Goal: Information Seeking & Learning: Find contact information

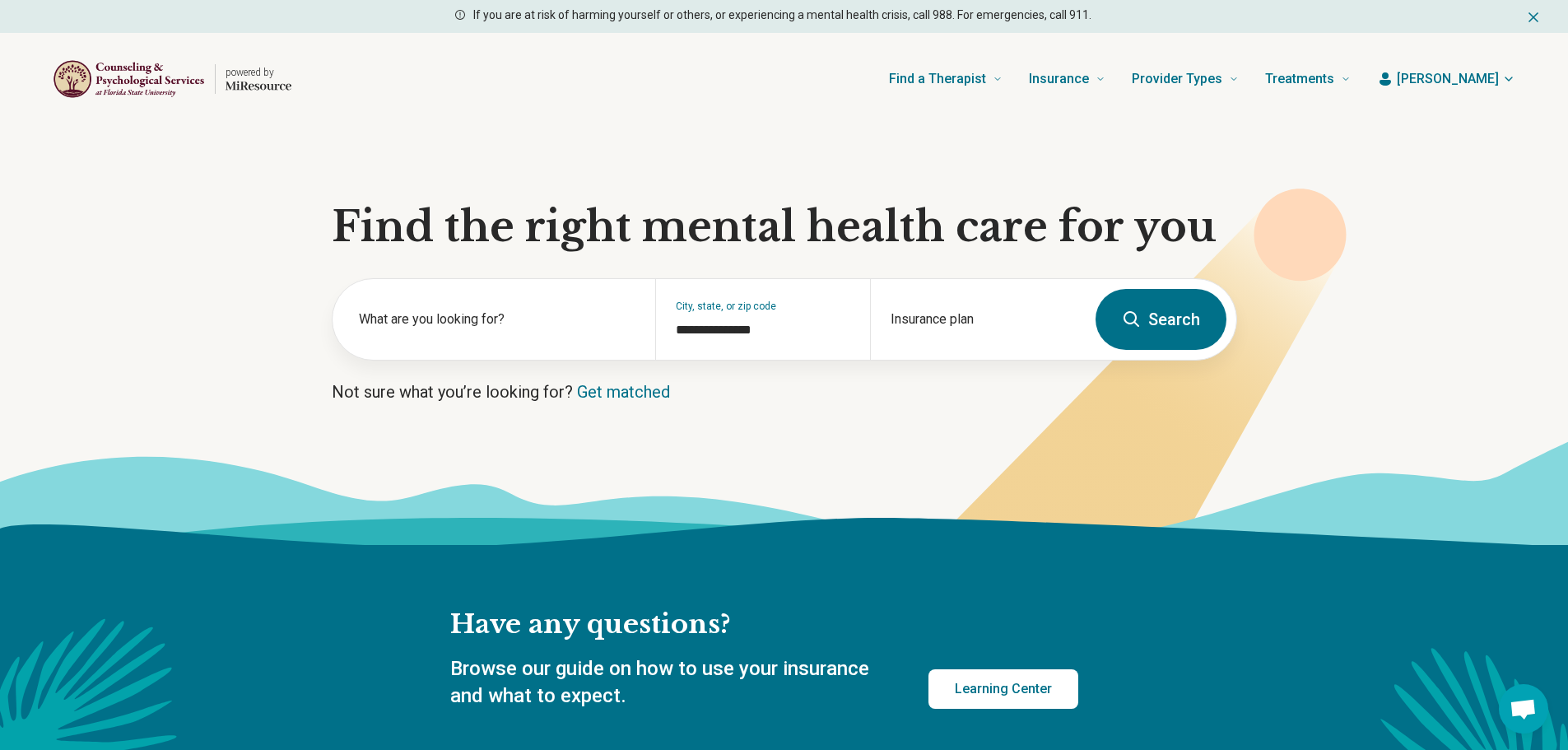
click at [1166, 325] on button "Search" at bounding box center [1161, 320] width 131 height 61
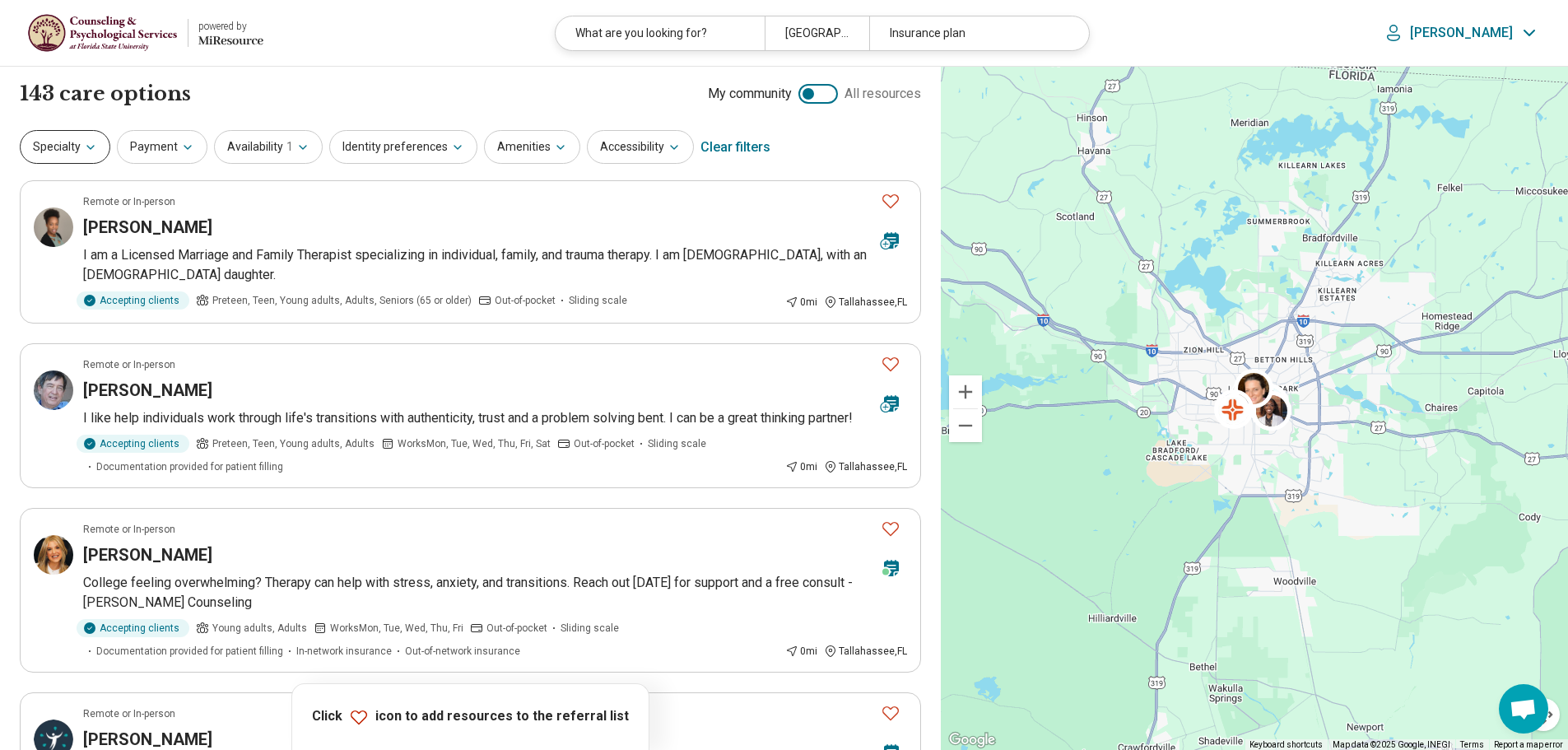
click at [64, 147] on button "Specialty" at bounding box center [65, 146] width 91 height 33
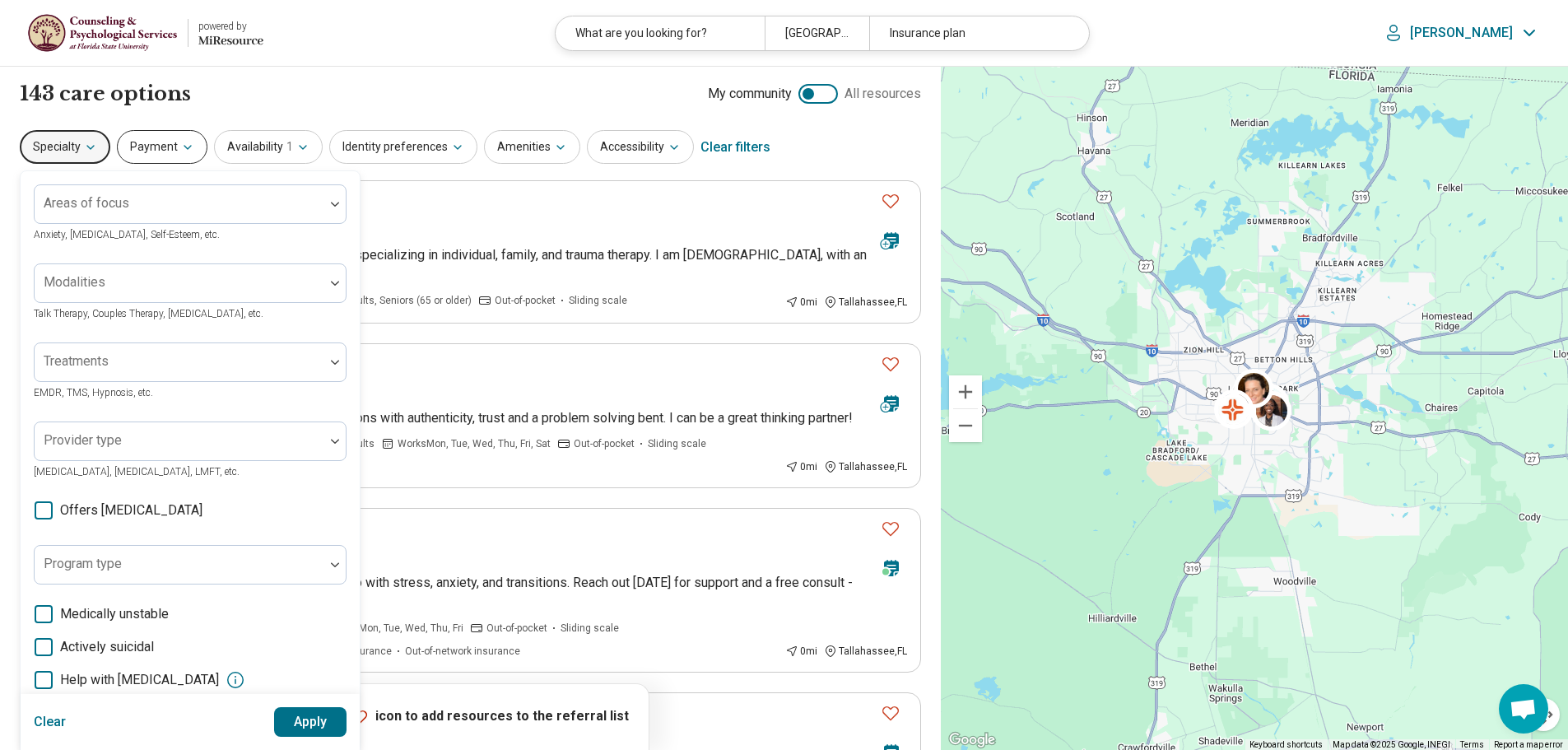
click at [158, 151] on button "Payment" at bounding box center [162, 146] width 91 height 33
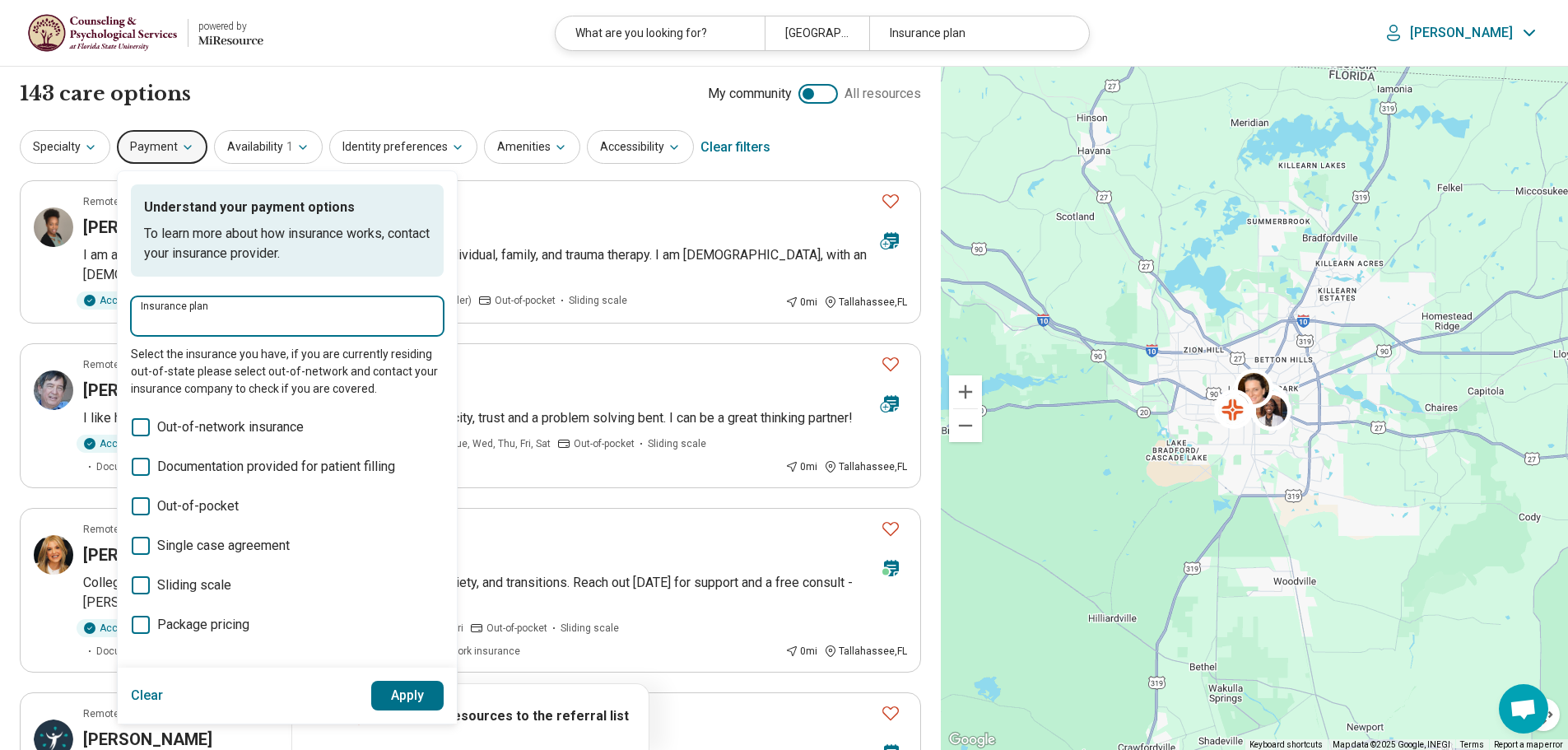
click at [236, 326] on input "Insurance plan" at bounding box center [287, 321] width 293 height 19
type input "*"
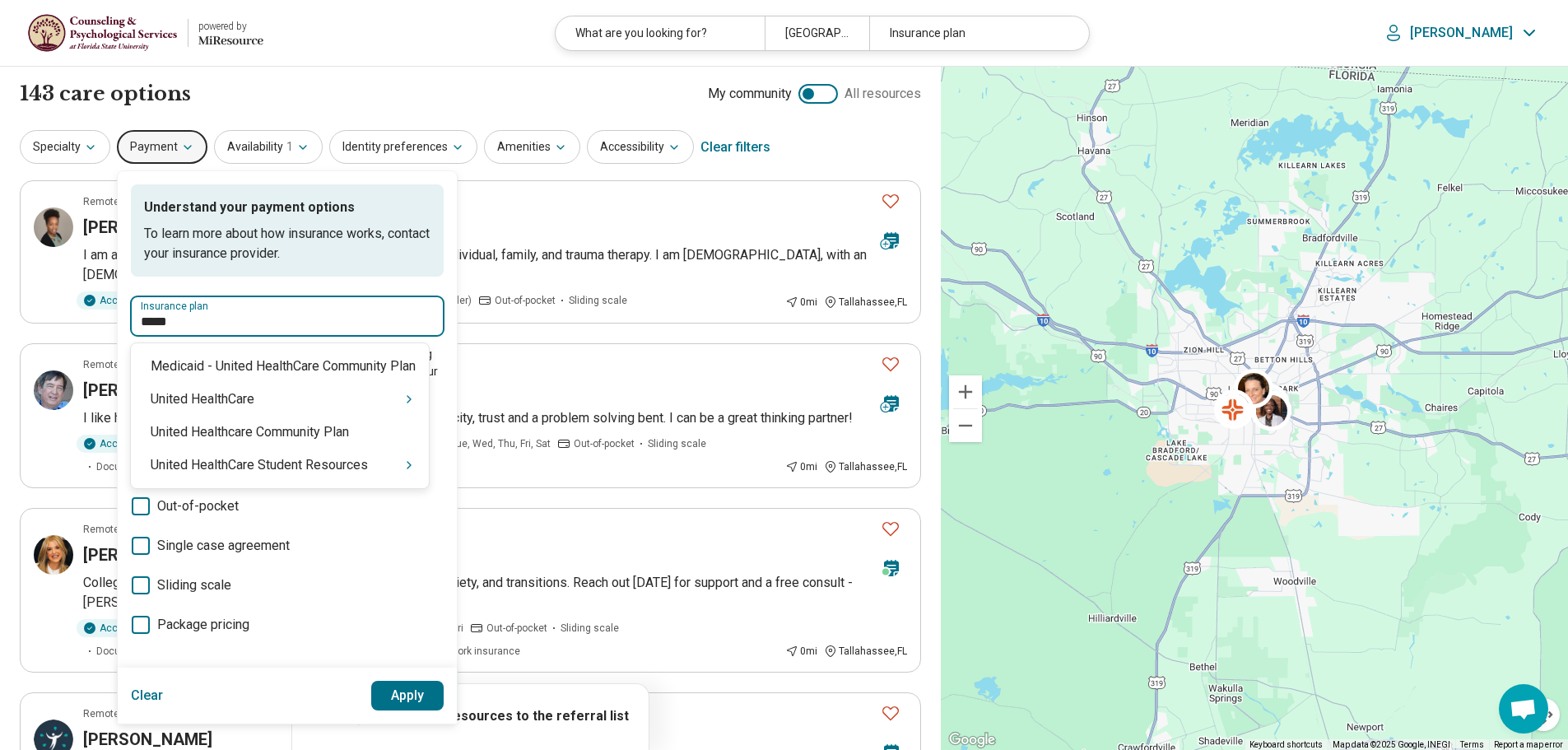
type input "******"
click at [321, 400] on div "United HealthCare" at bounding box center [279, 400] width 298 height 33
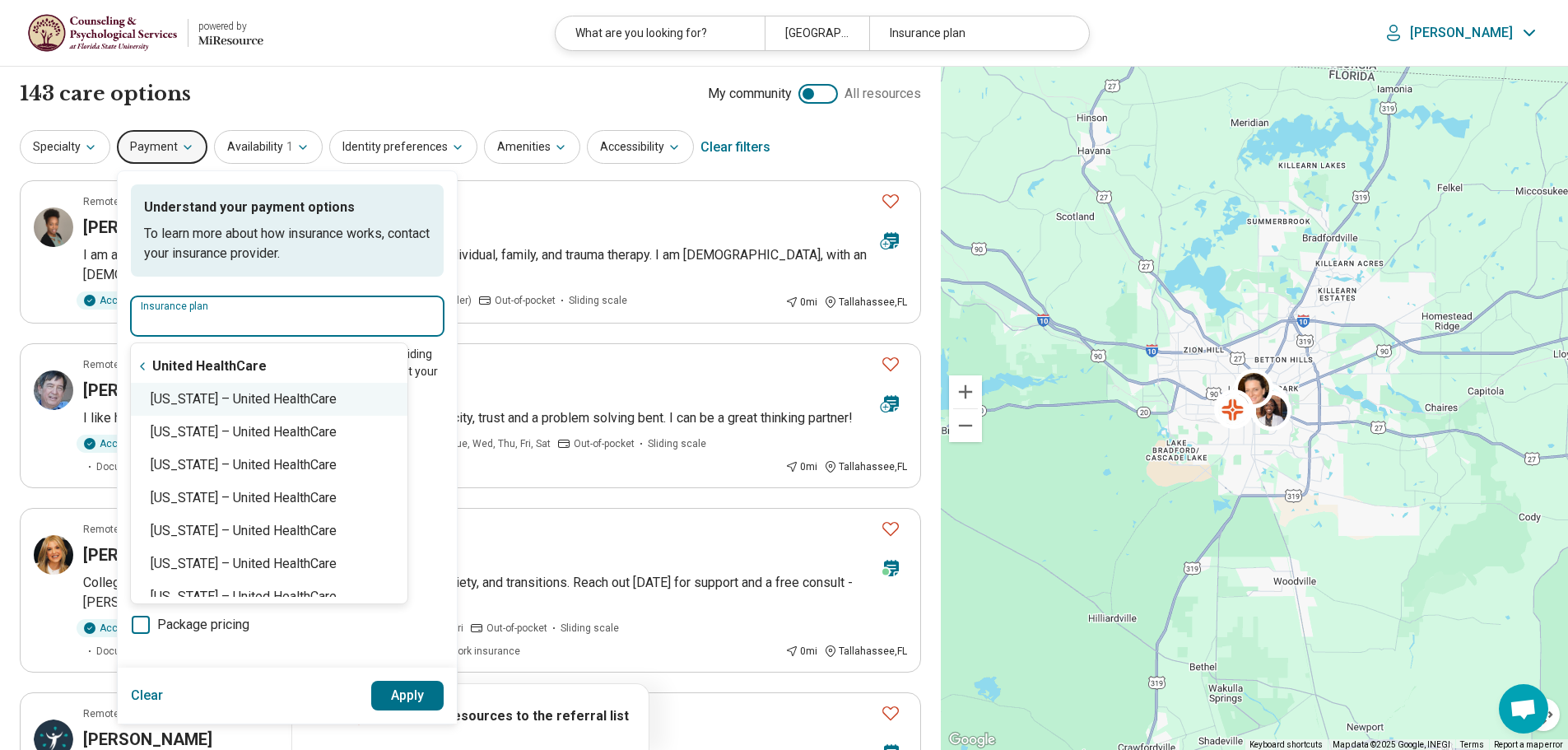
click at [191, 403] on div "[US_STATE] – United HealthCare" at bounding box center [269, 400] width 276 height 33
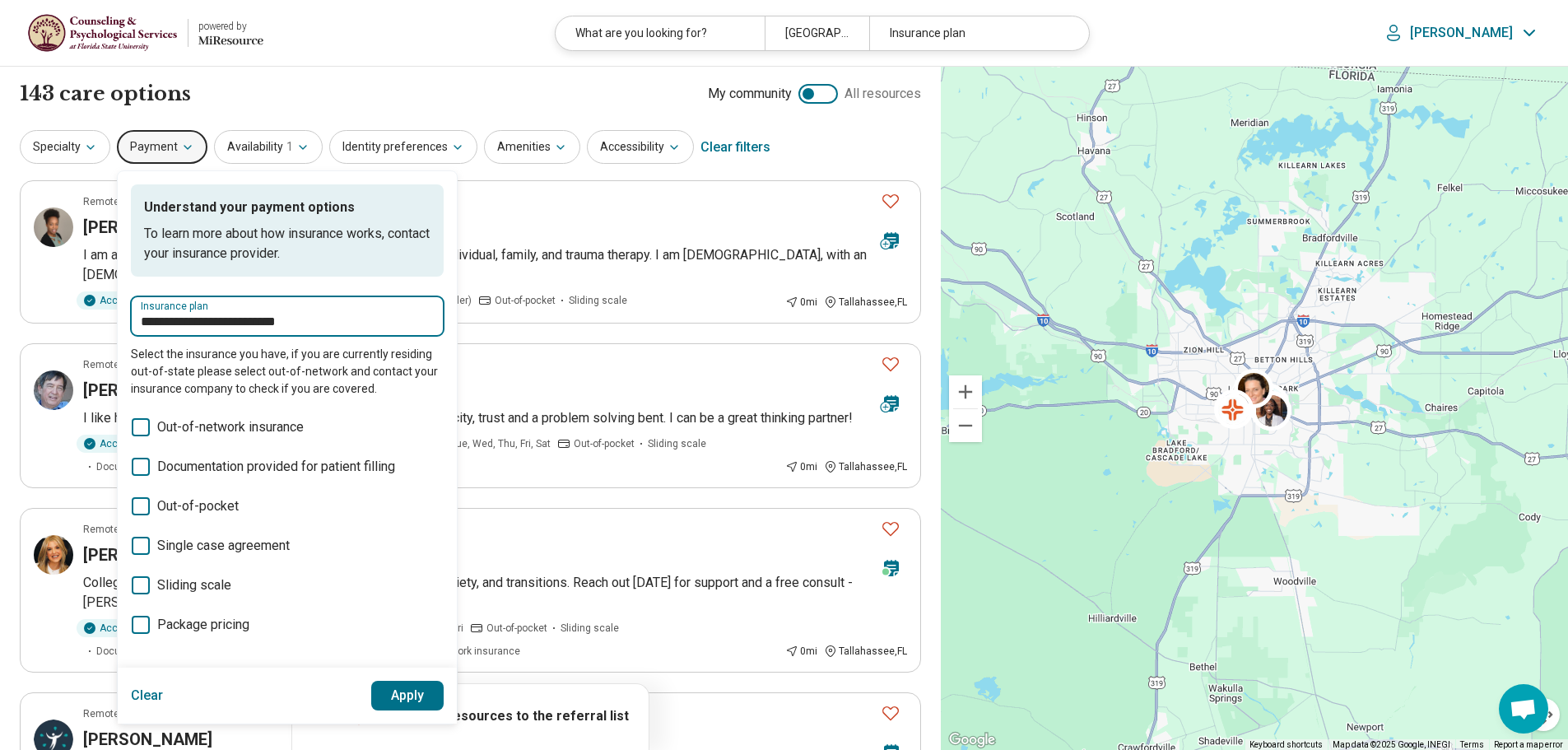
type input "**********"
click at [397, 701] on button "Apply" at bounding box center [407, 695] width 73 height 30
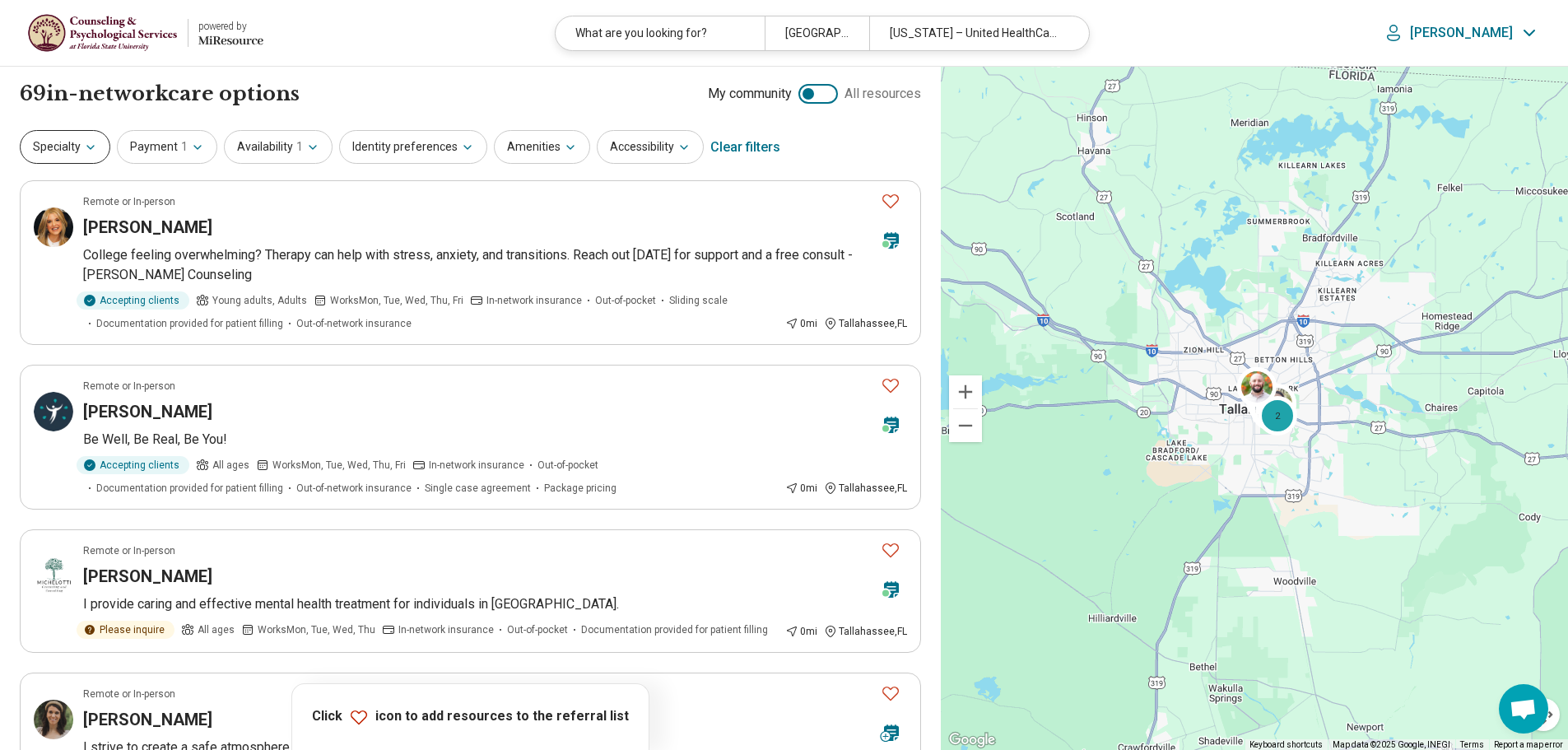
click at [61, 144] on button "Specialty" at bounding box center [65, 146] width 91 height 33
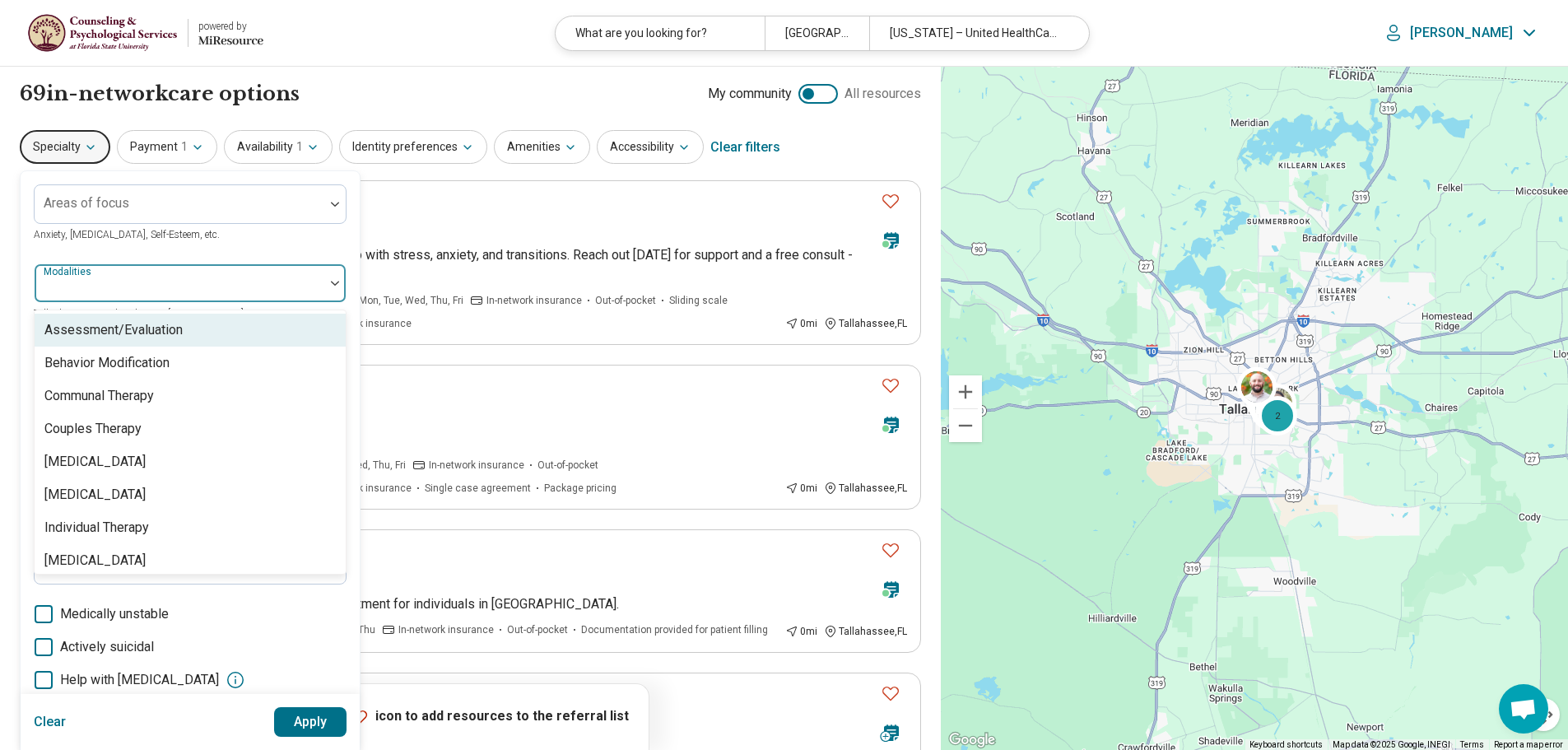
click at [131, 276] on div at bounding box center [179, 283] width 289 height 36
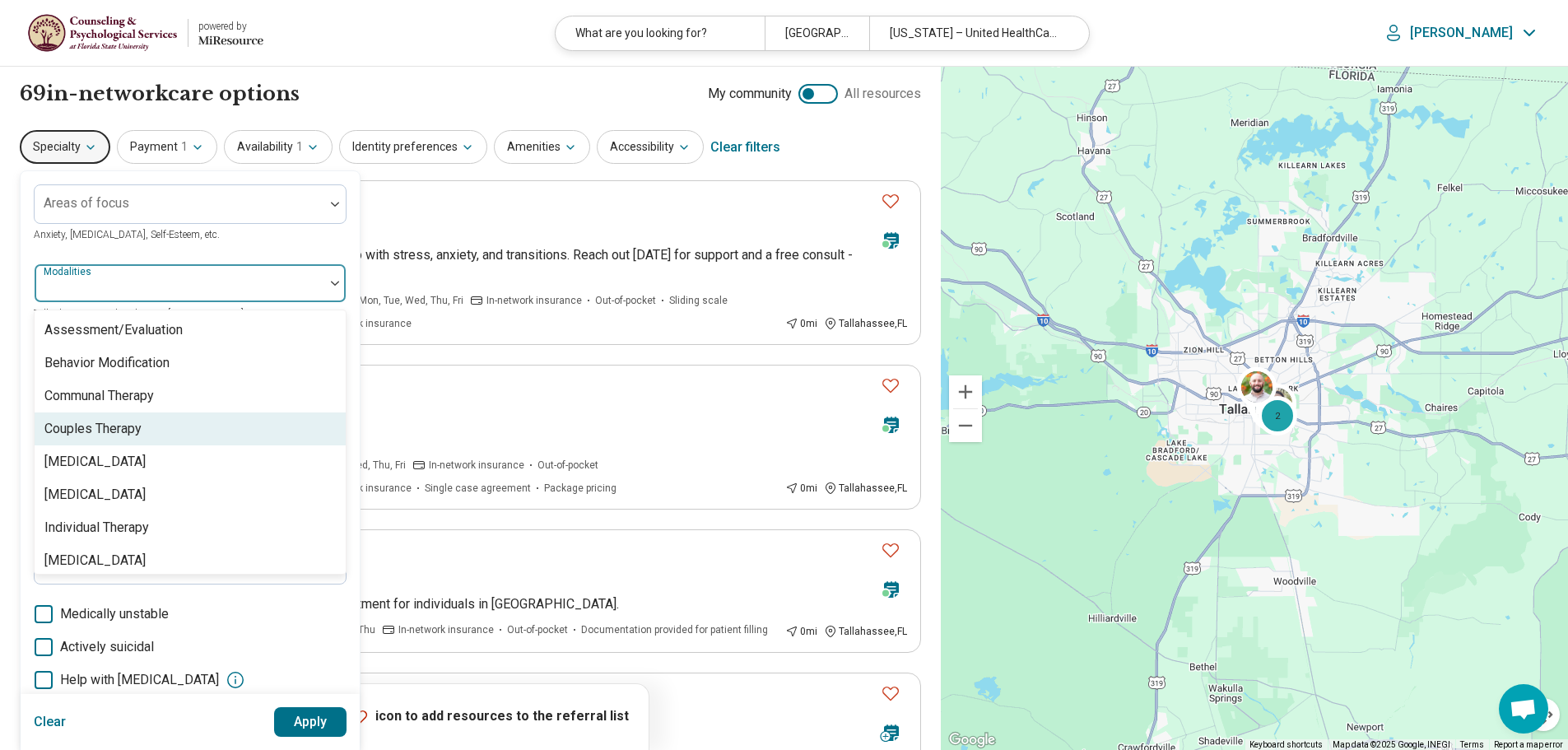
scroll to position [6, 0]
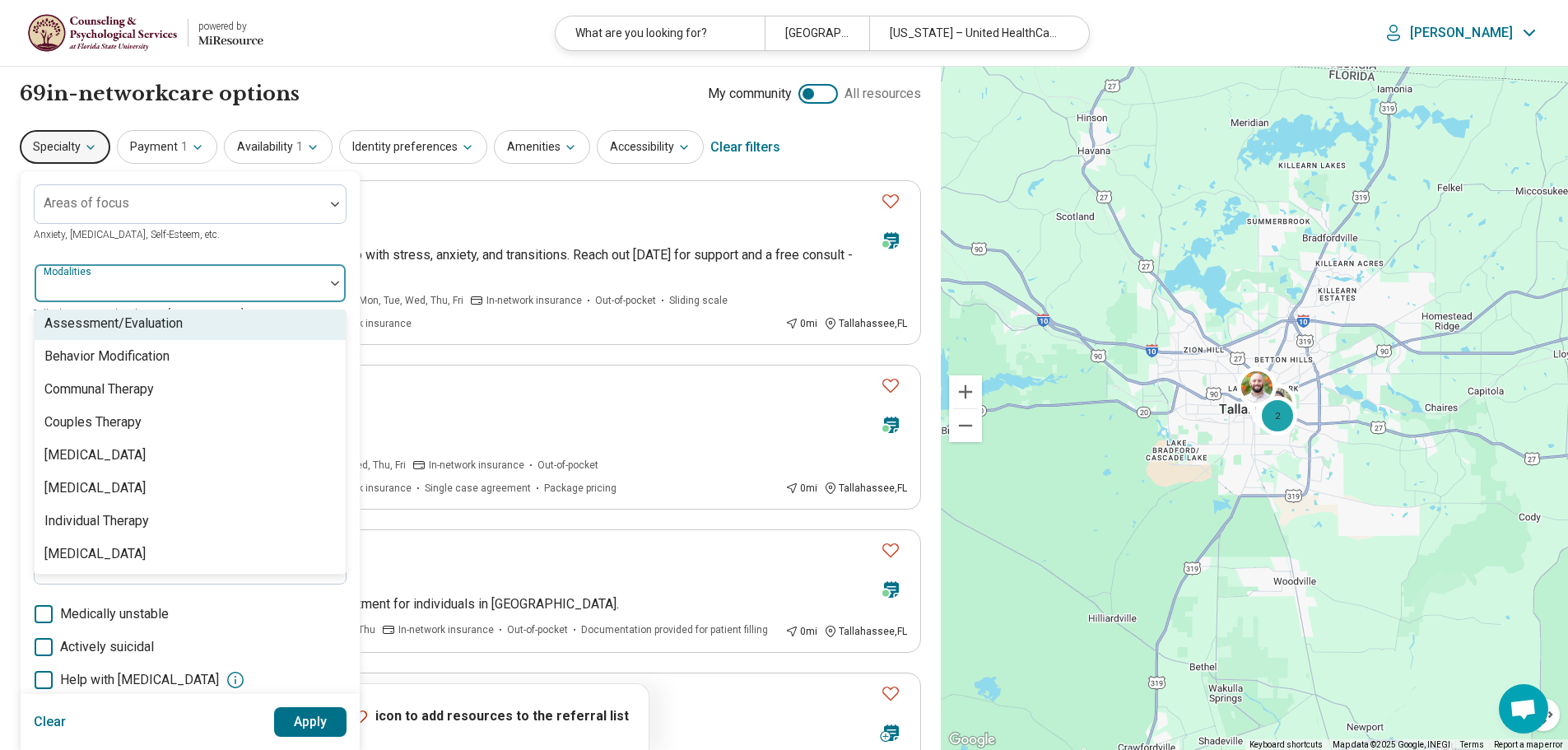
click at [188, 254] on div "Areas of focus Anxiety, [MEDICAL_DATA], Self-Esteem, etc. 8 results available. …" at bounding box center [189, 506] width 312 height 643
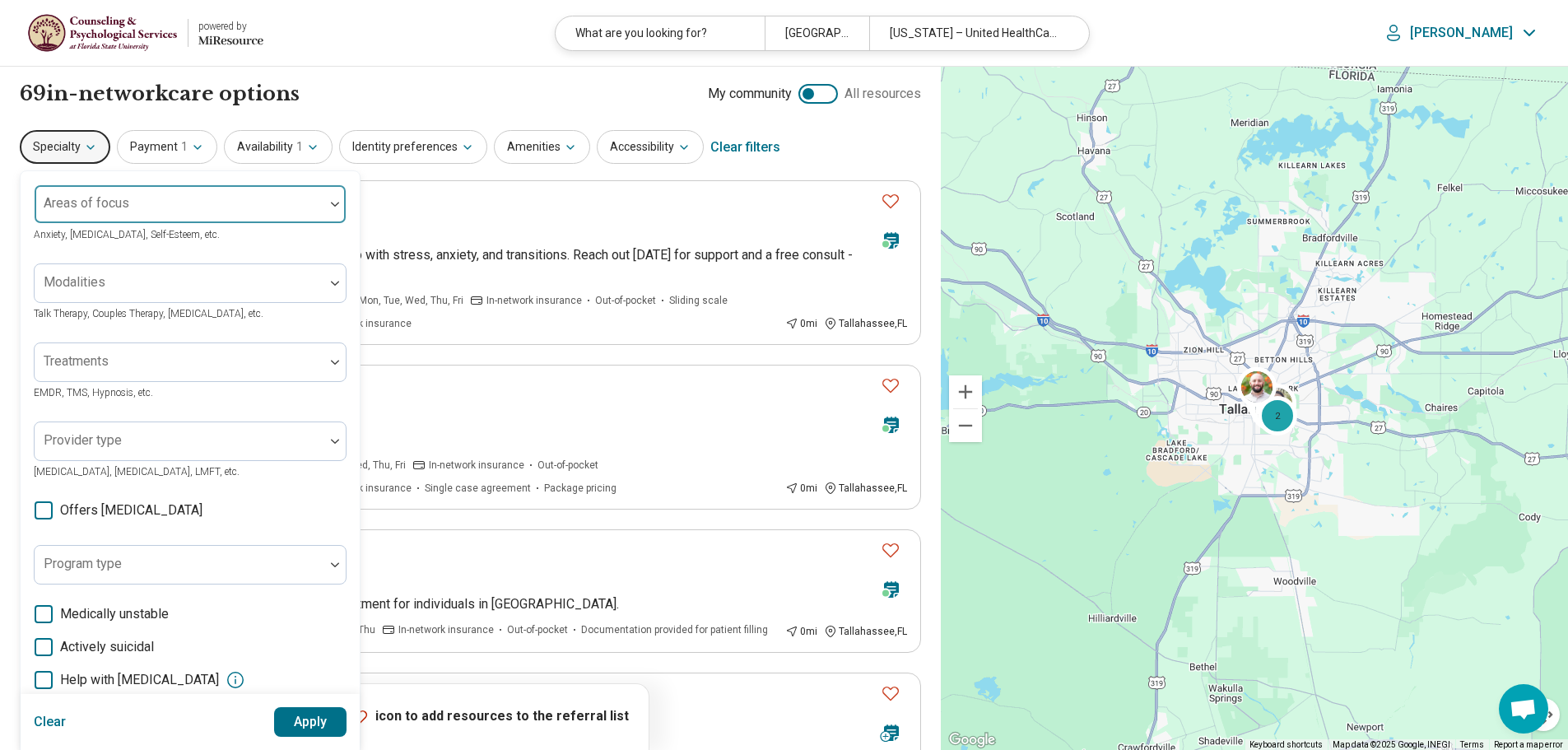
click at [165, 218] on div at bounding box center [179, 210] width 276 height 23
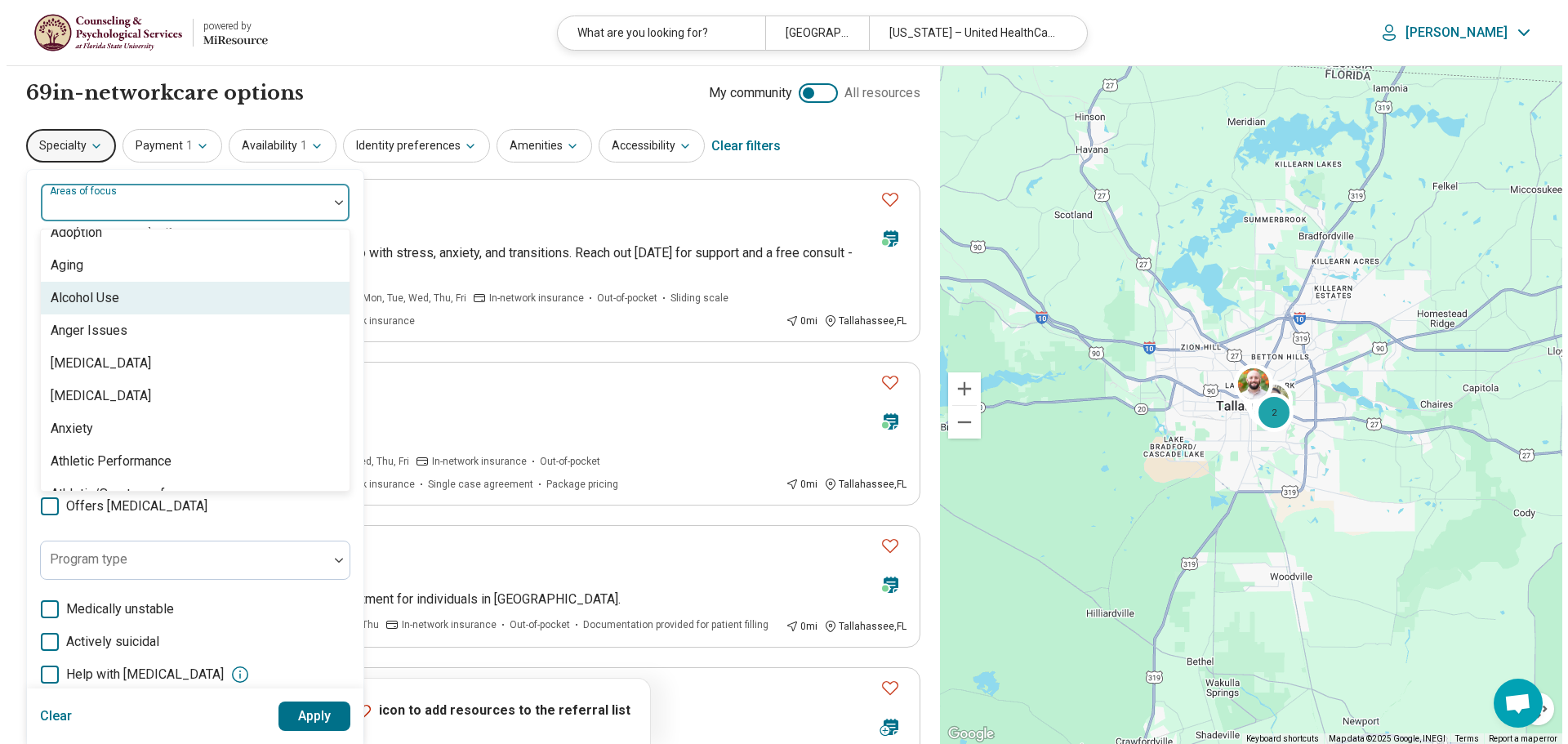
scroll to position [164, 0]
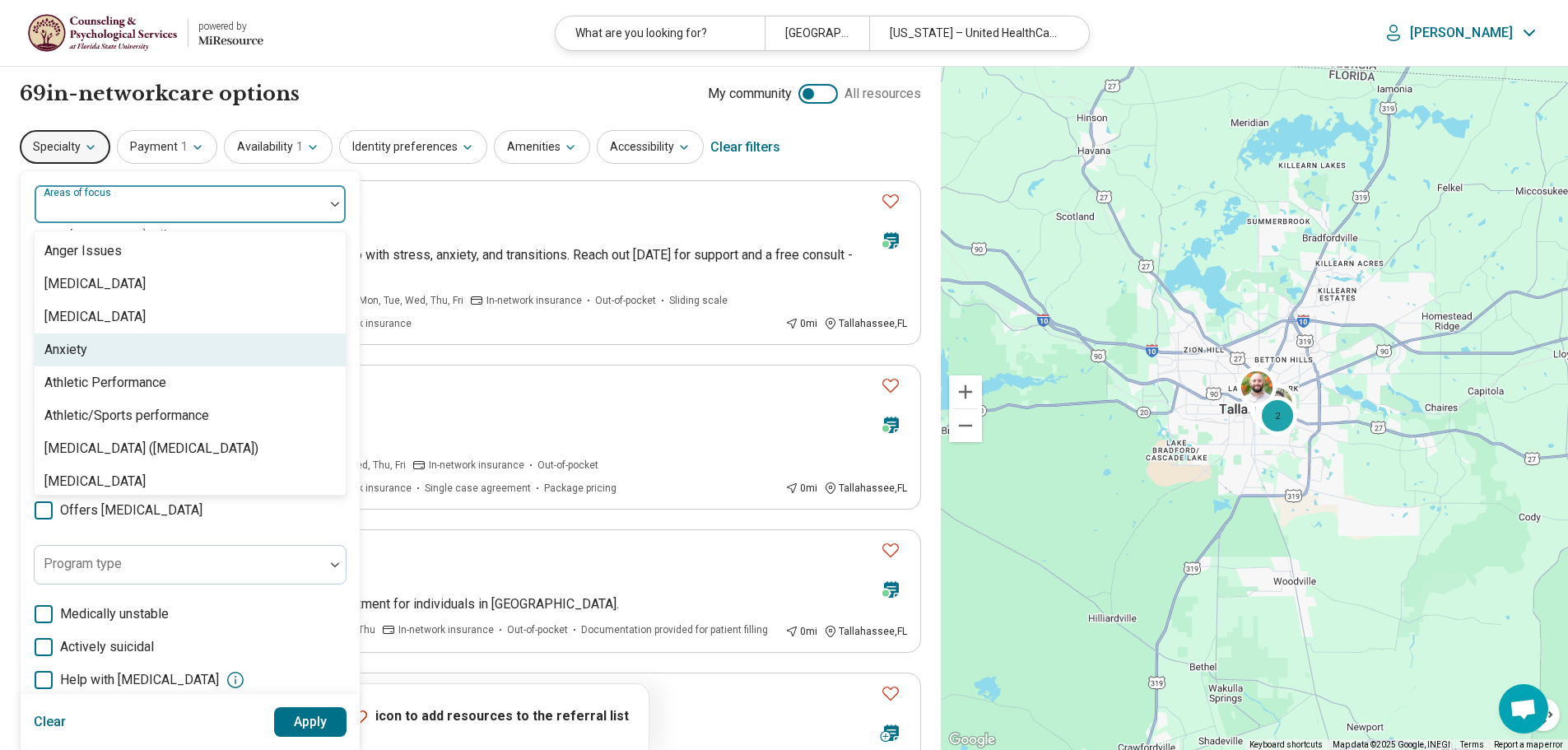
click at [80, 359] on div "Anxiety" at bounding box center [66, 350] width 43 height 19
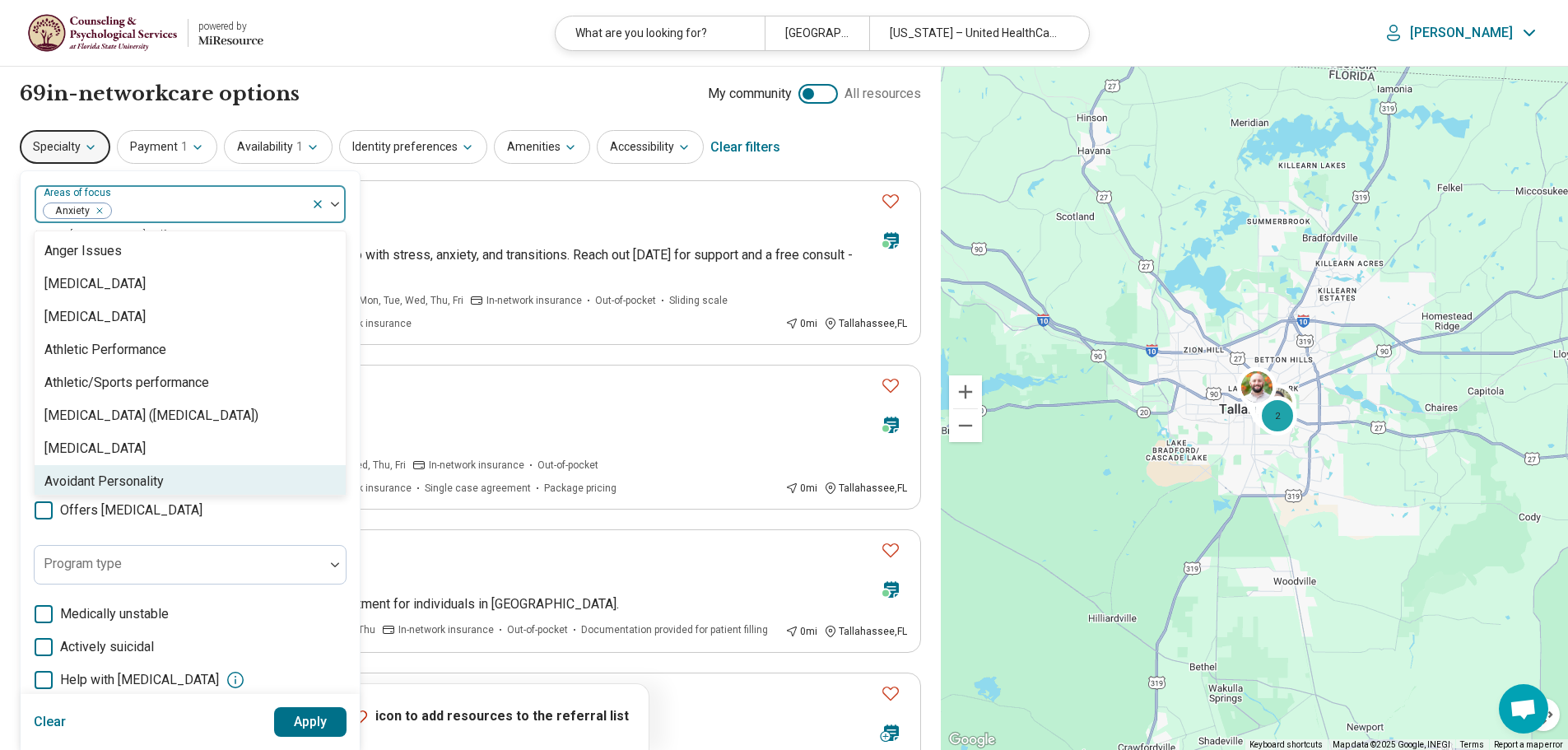
click at [300, 719] on button "Apply" at bounding box center [311, 722] width 73 height 30
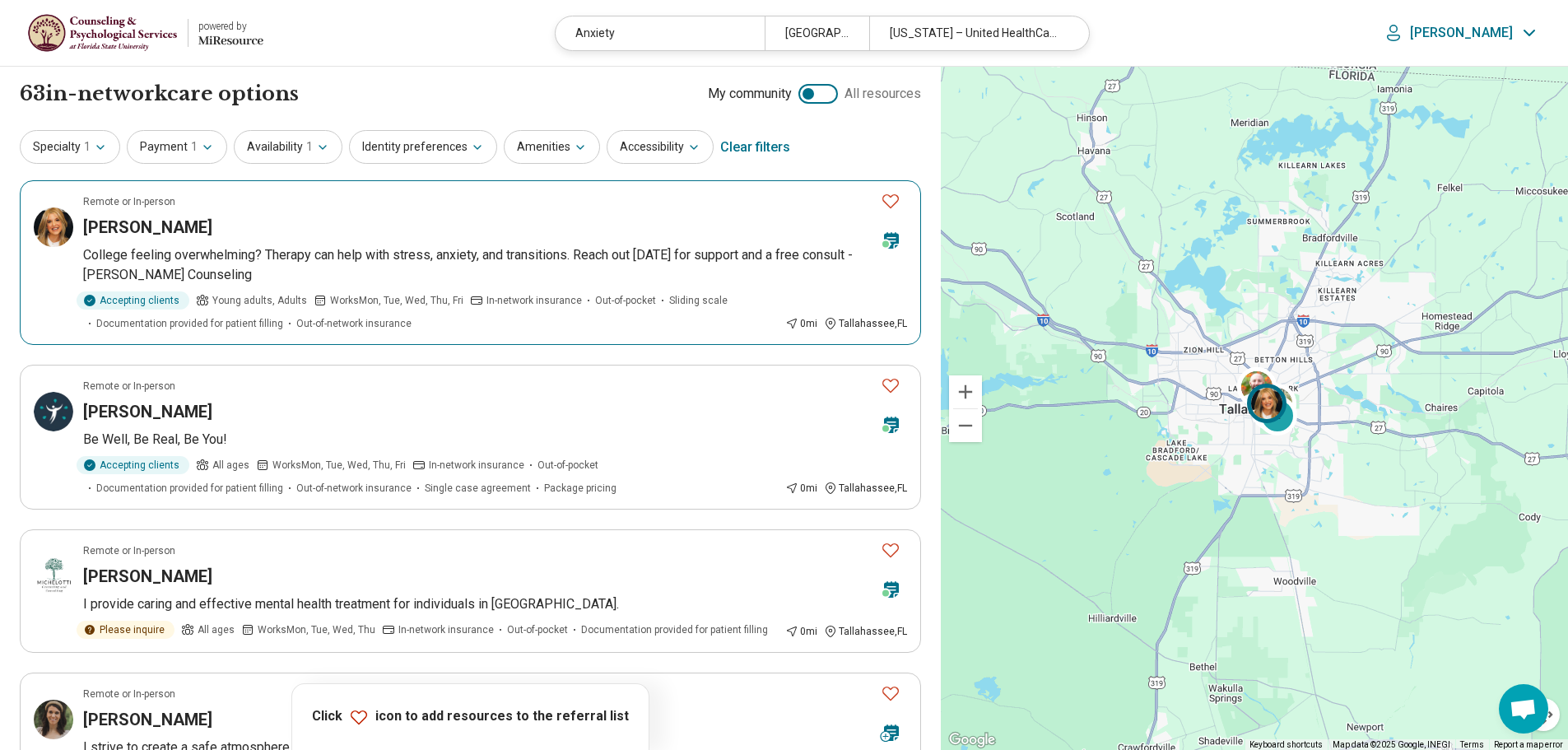
click at [895, 202] on icon "Favorite" at bounding box center [890, 200] width 19 height 19
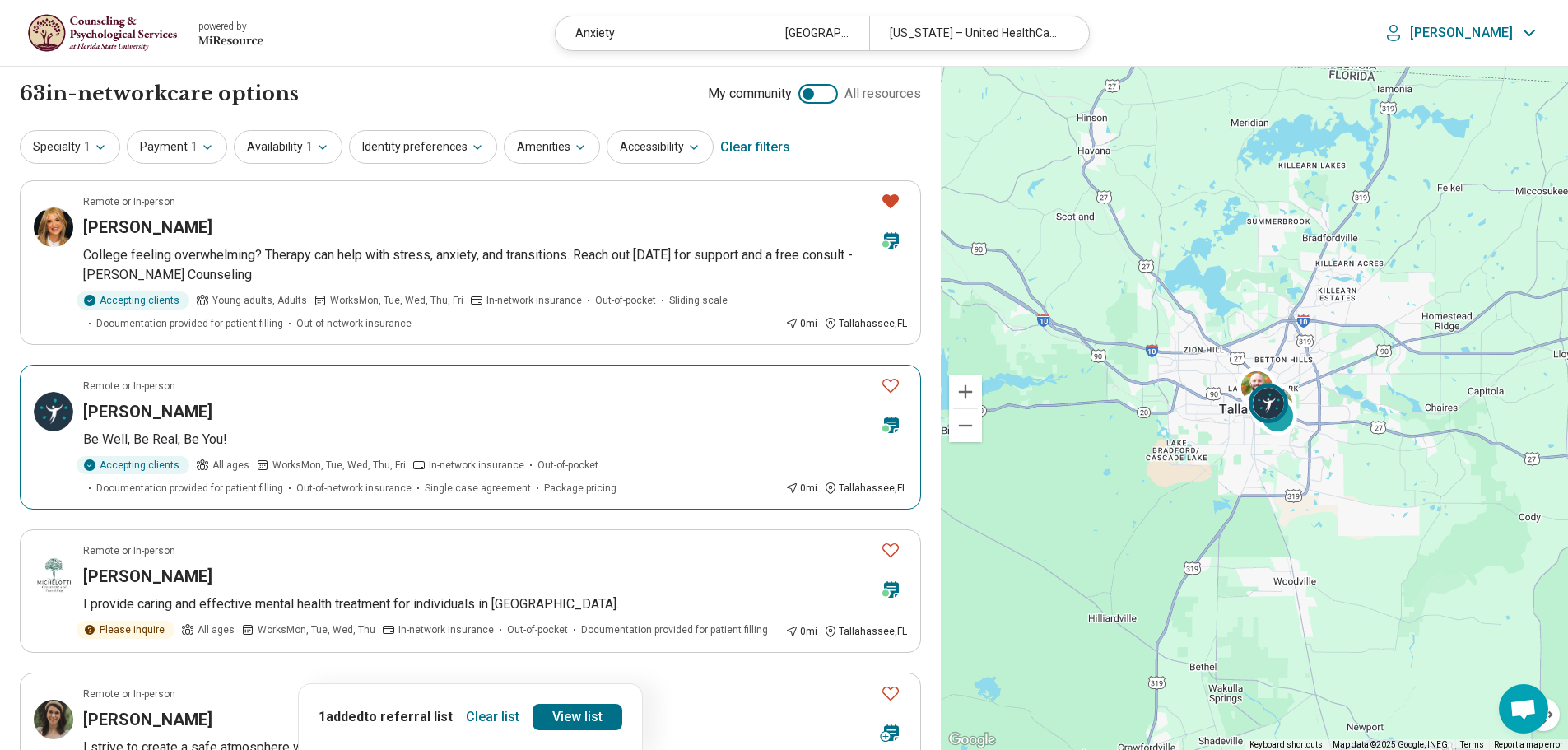
click at [899, 397] on button "Favorite" at bounding box center [891, 386] width 33 height 33
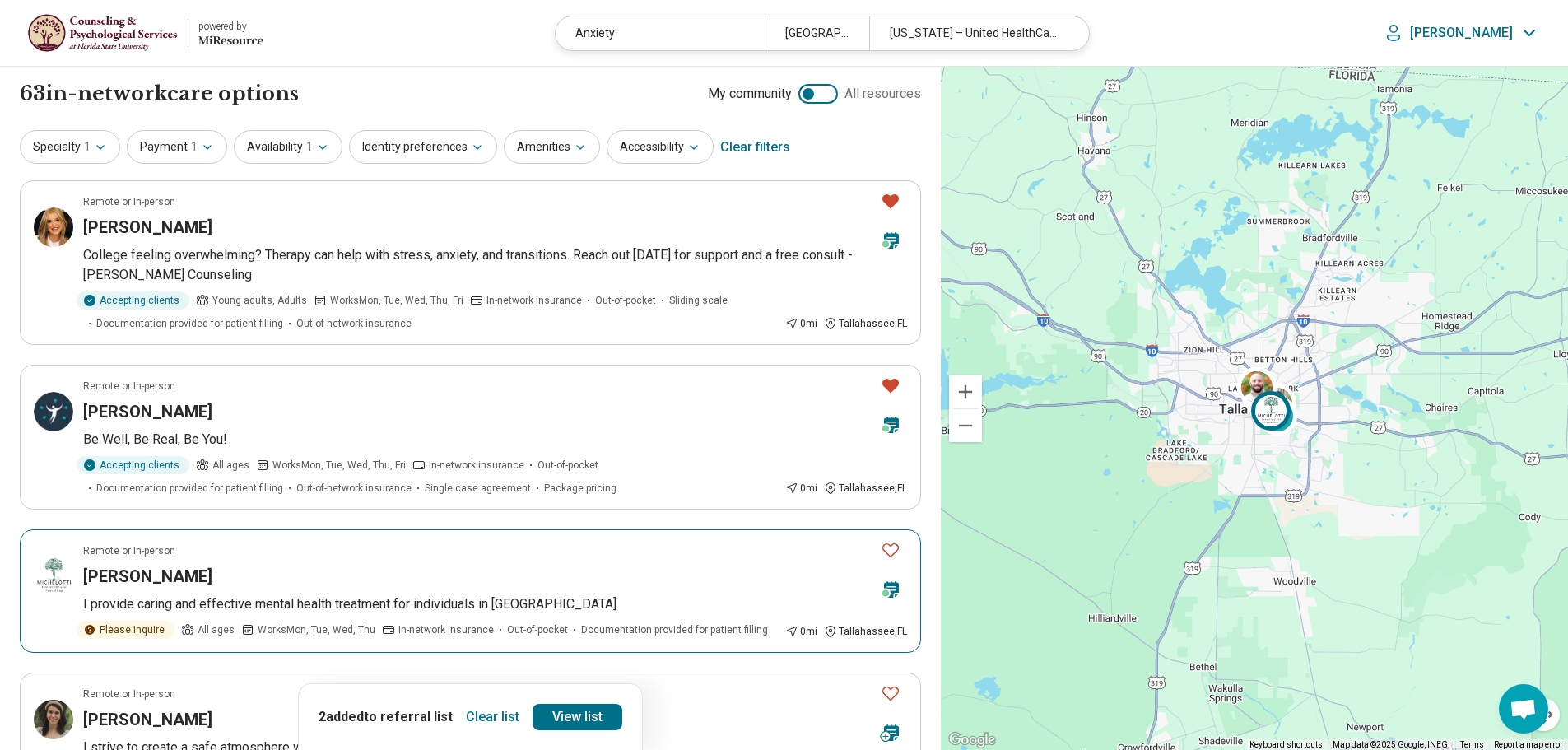
click at [892, 548] on icon "Favorite" at bounding box center [890, 549] width 19 height 19
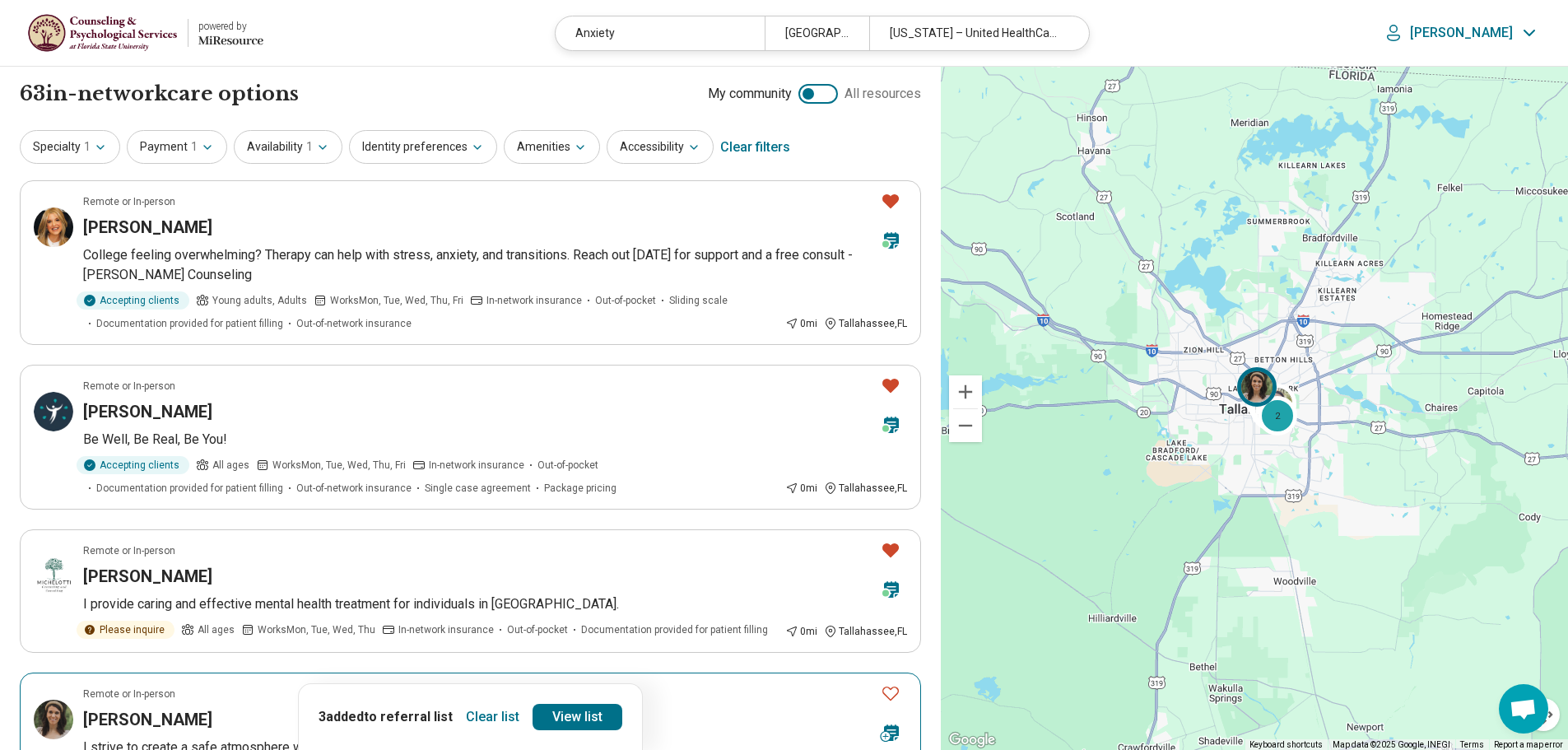
click at [896, 694] on icon "Favorite" at bounding box center [891, 693] width 17 height 14
click at [576, 716] on link "View list" at bounding box center [577, 717] width 90 height 26
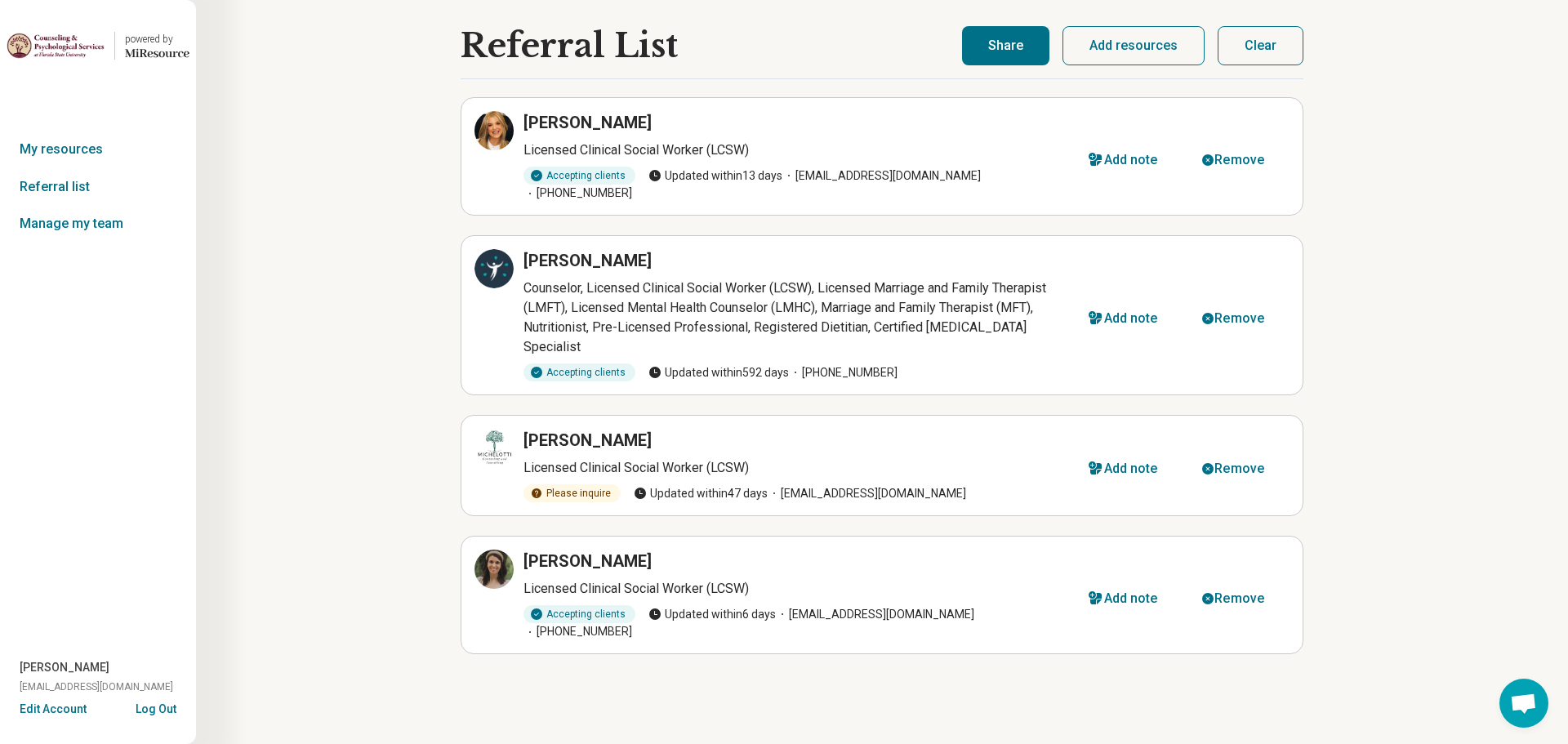
click at [1001, 49] on button "Share" at bounding box center [1005, 45] width 87 height 40
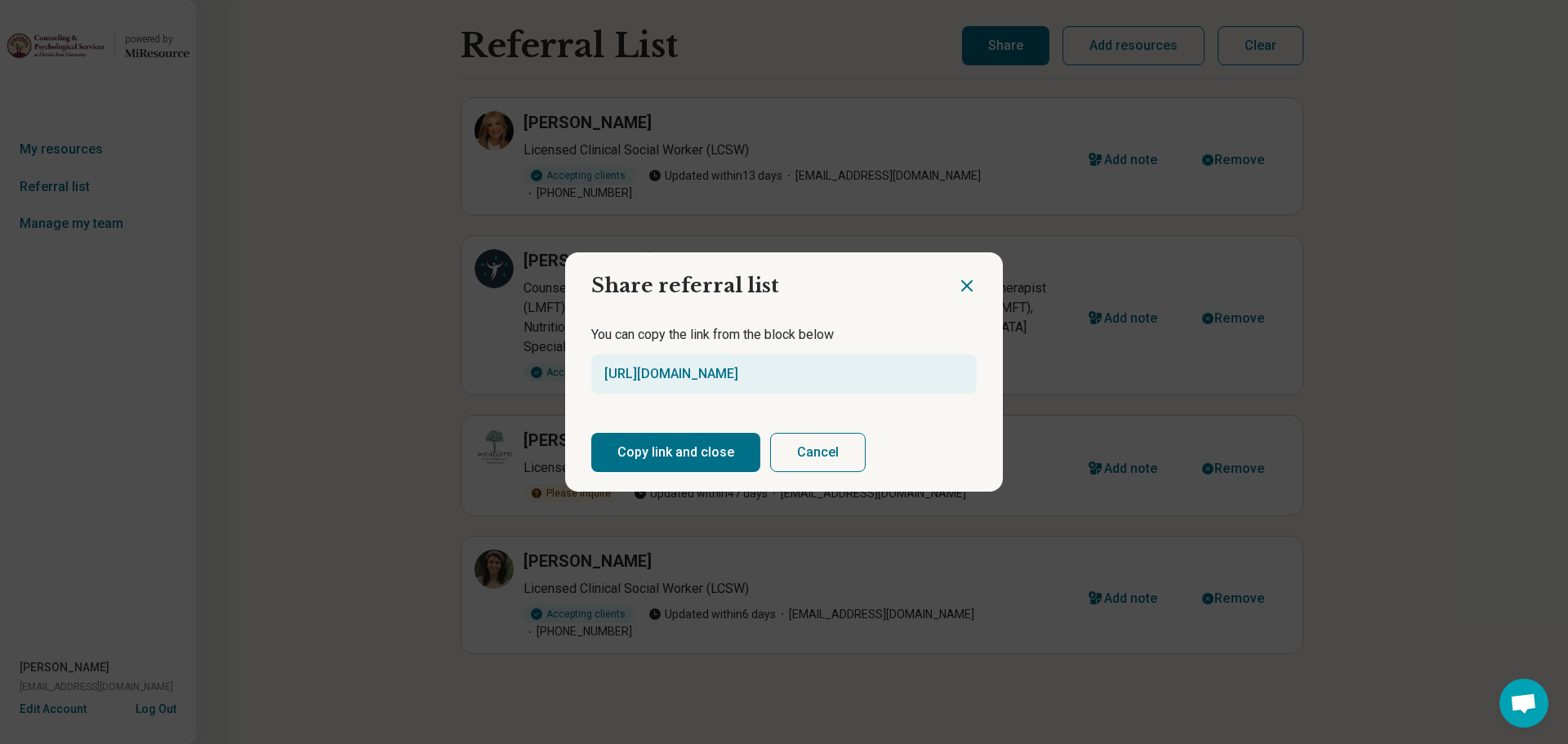
click at [647, 448] on button "Copy link and close" at bounding box center [676, 452] width 169 height 40
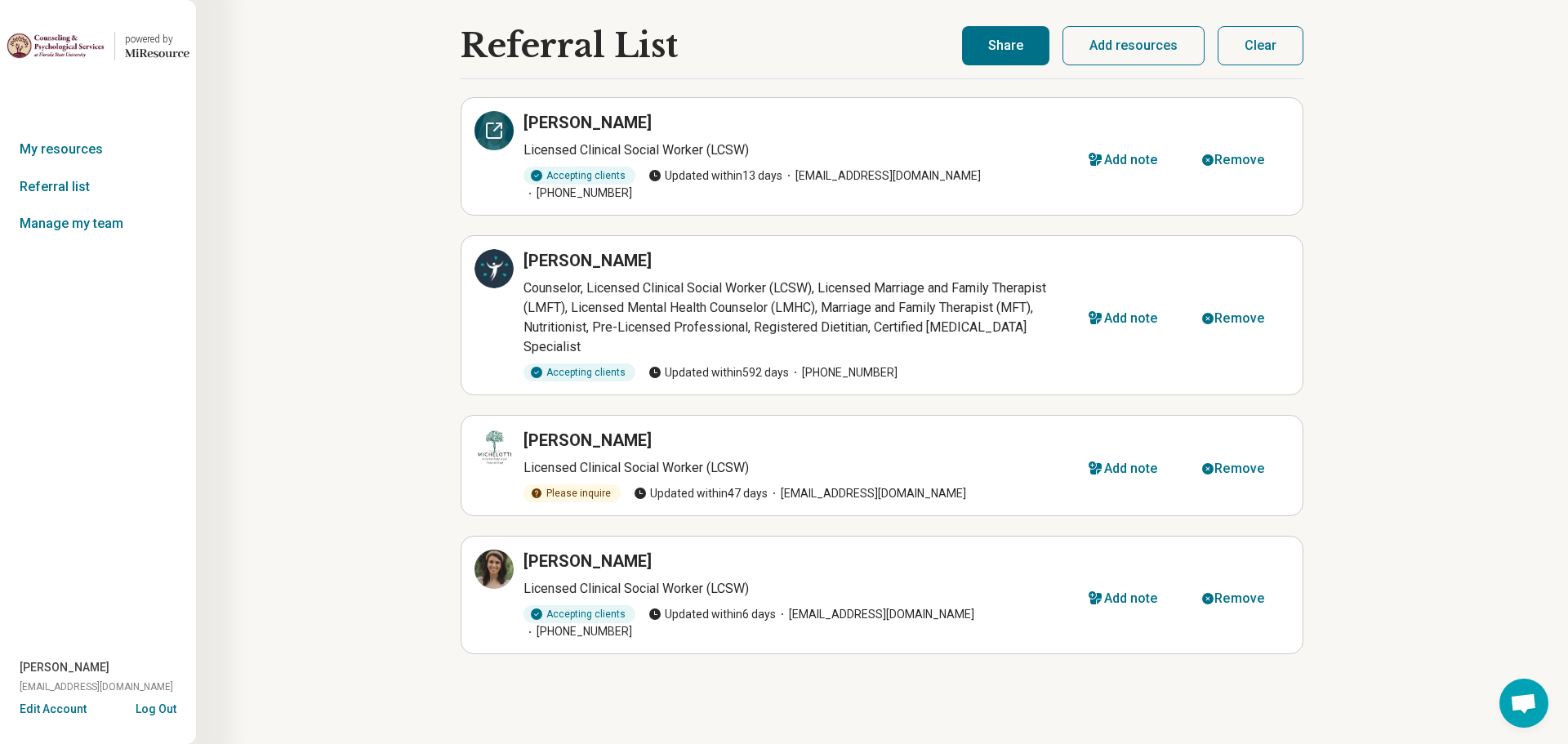
click at [493, 134] on icon at bounding box center [493, 130] width 19 height 19
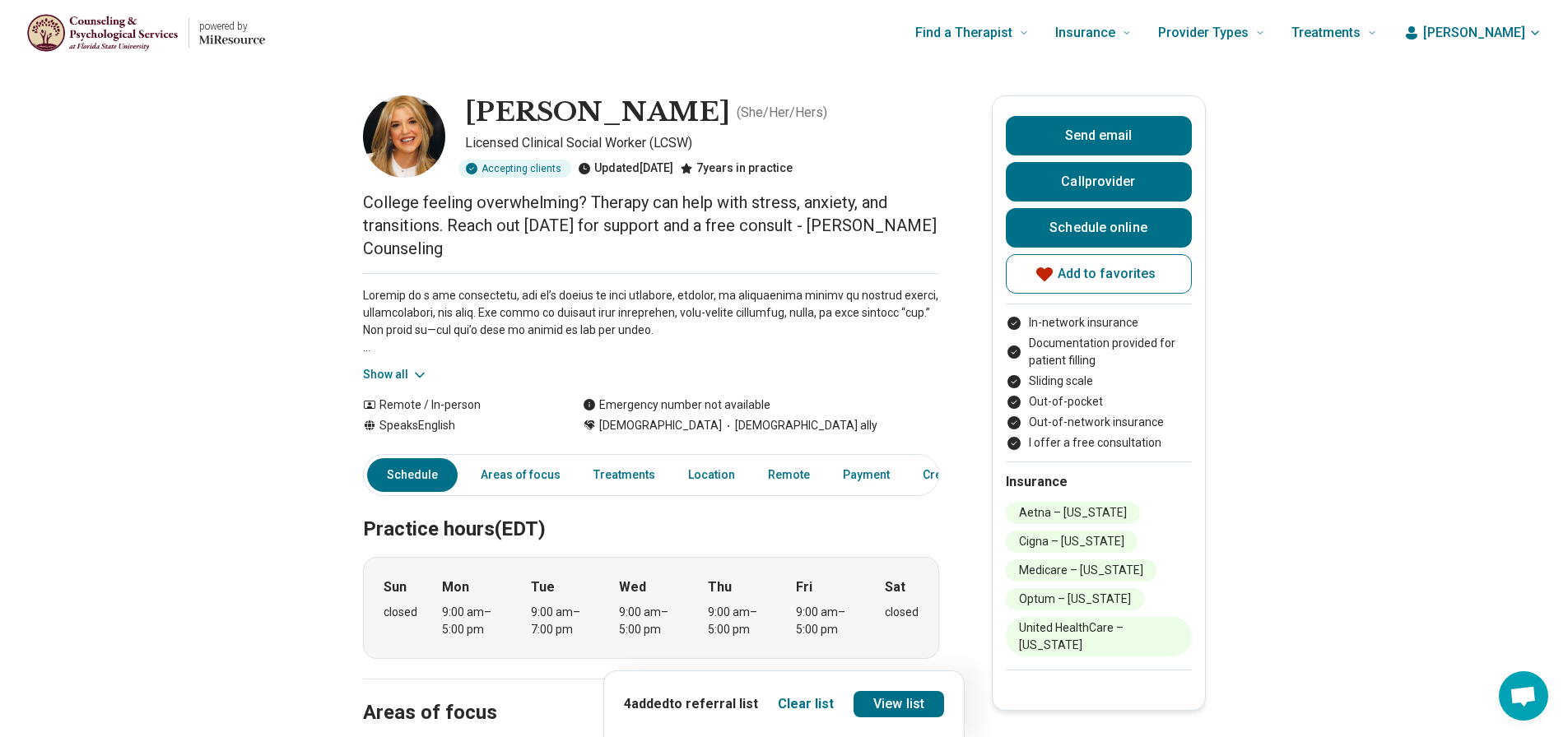
click at [388, 370] on button "Show all" at bounding box center [396, 375] width 65 height 18
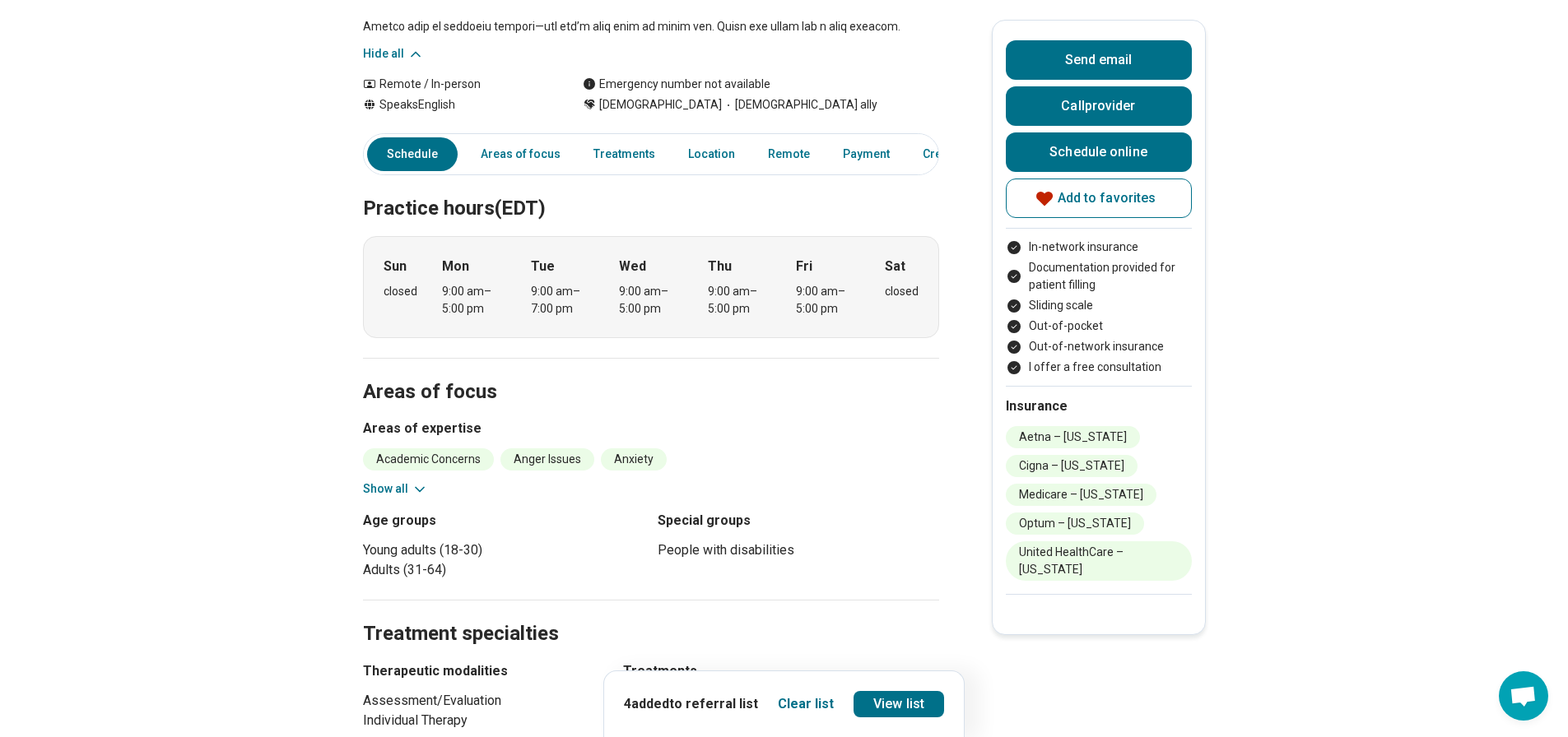
scroll to position [576, 0]
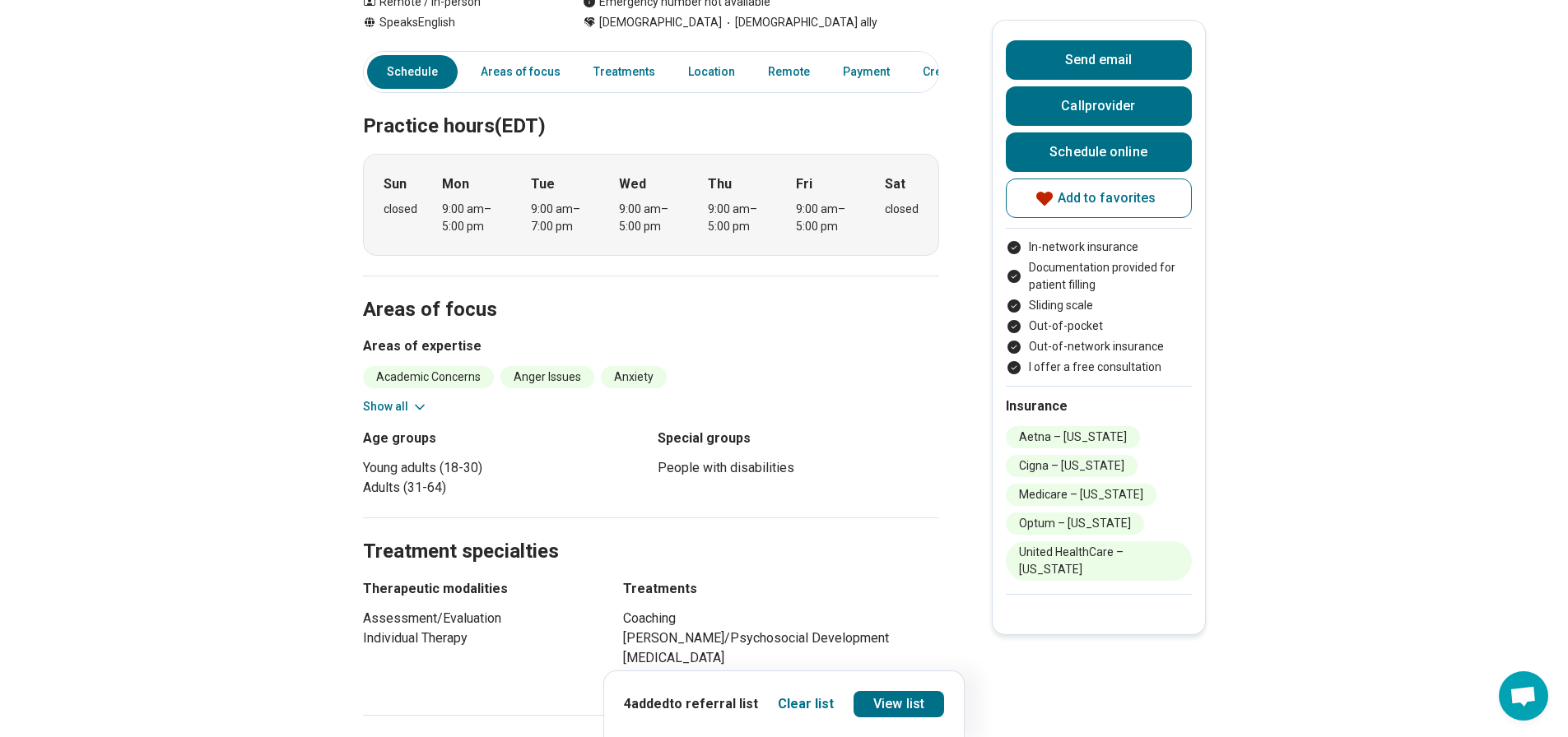
click at [392, 406] on button "Show all" at bounding box center [396, 407] width 65 height 18
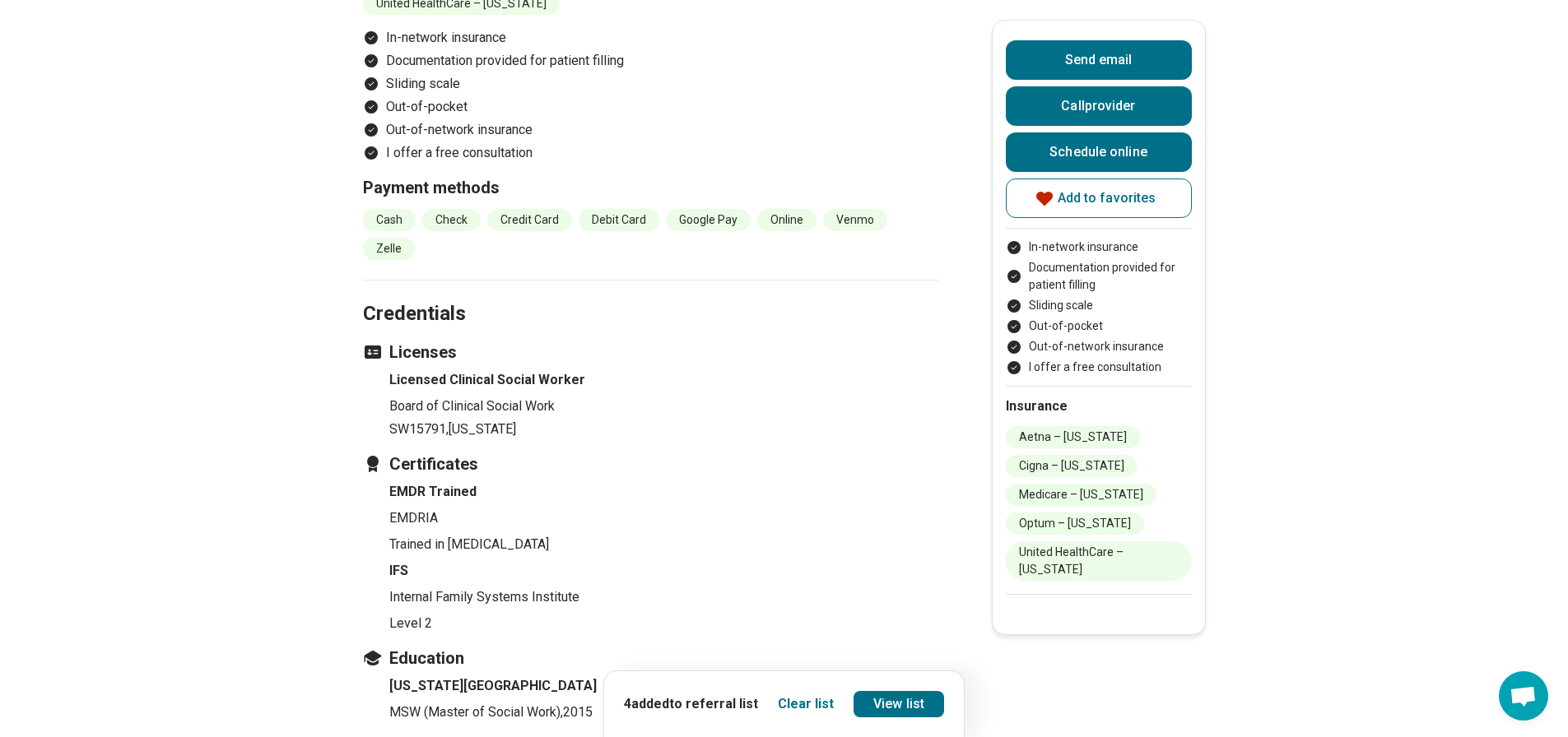
scroll to position [2551, 0]
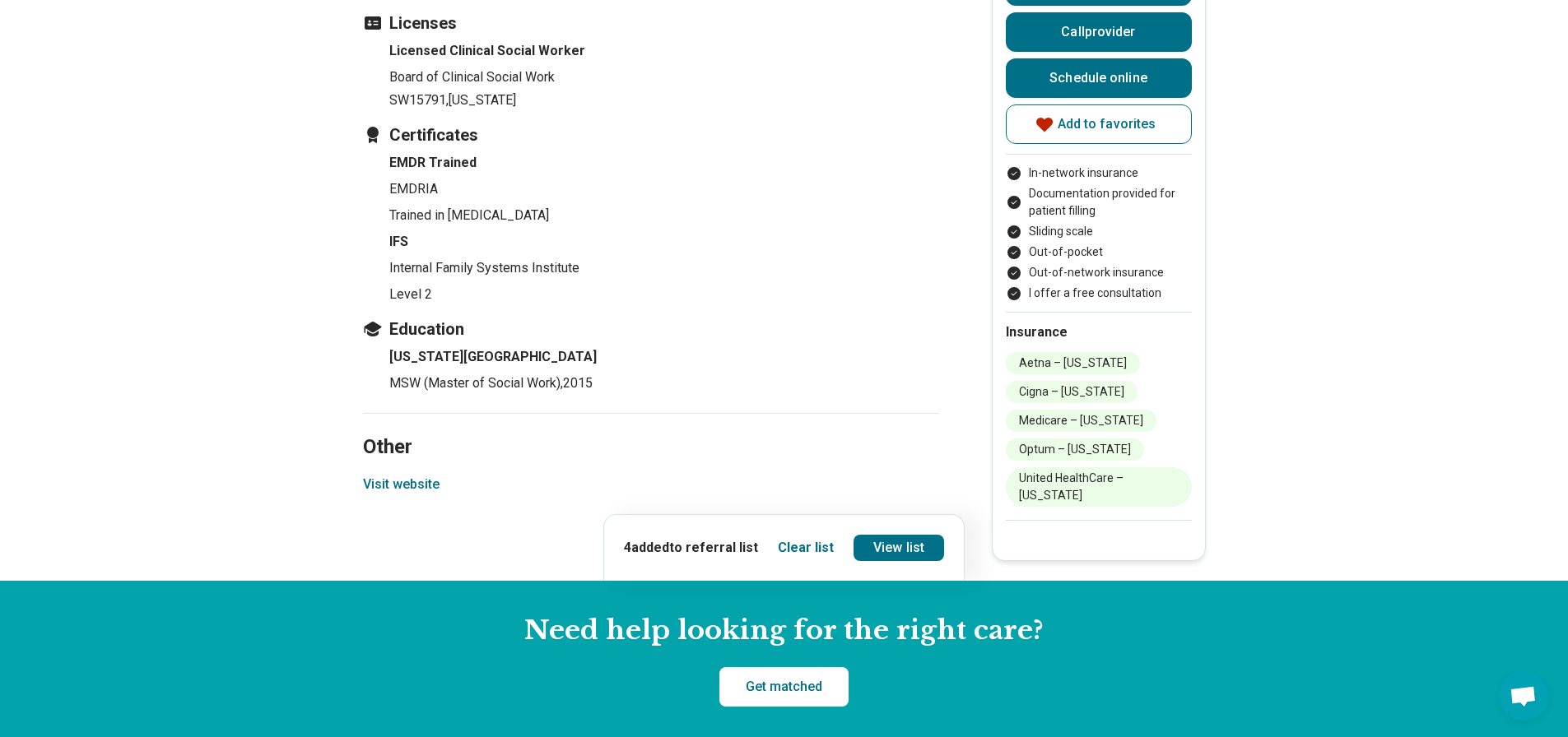
click at [397, 495] on button "Visit website" at bounding box center [402, 484] width 77 height 19
